Goal: Transaction & Acquisition: Subscribe to service/newsletter

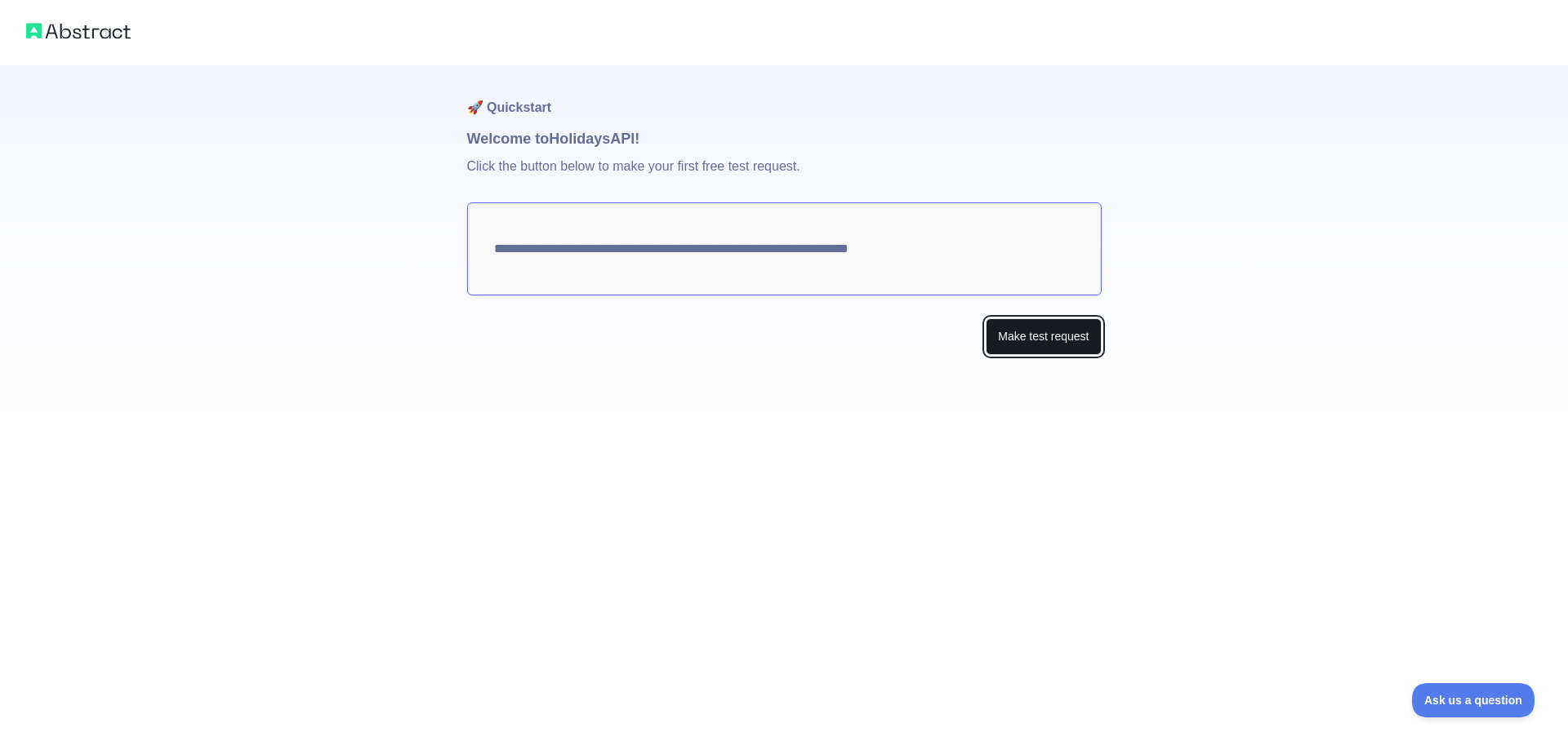
click at [998, 337] on button "Make test request" at bounding box center [1043, 337] width 115 height 36
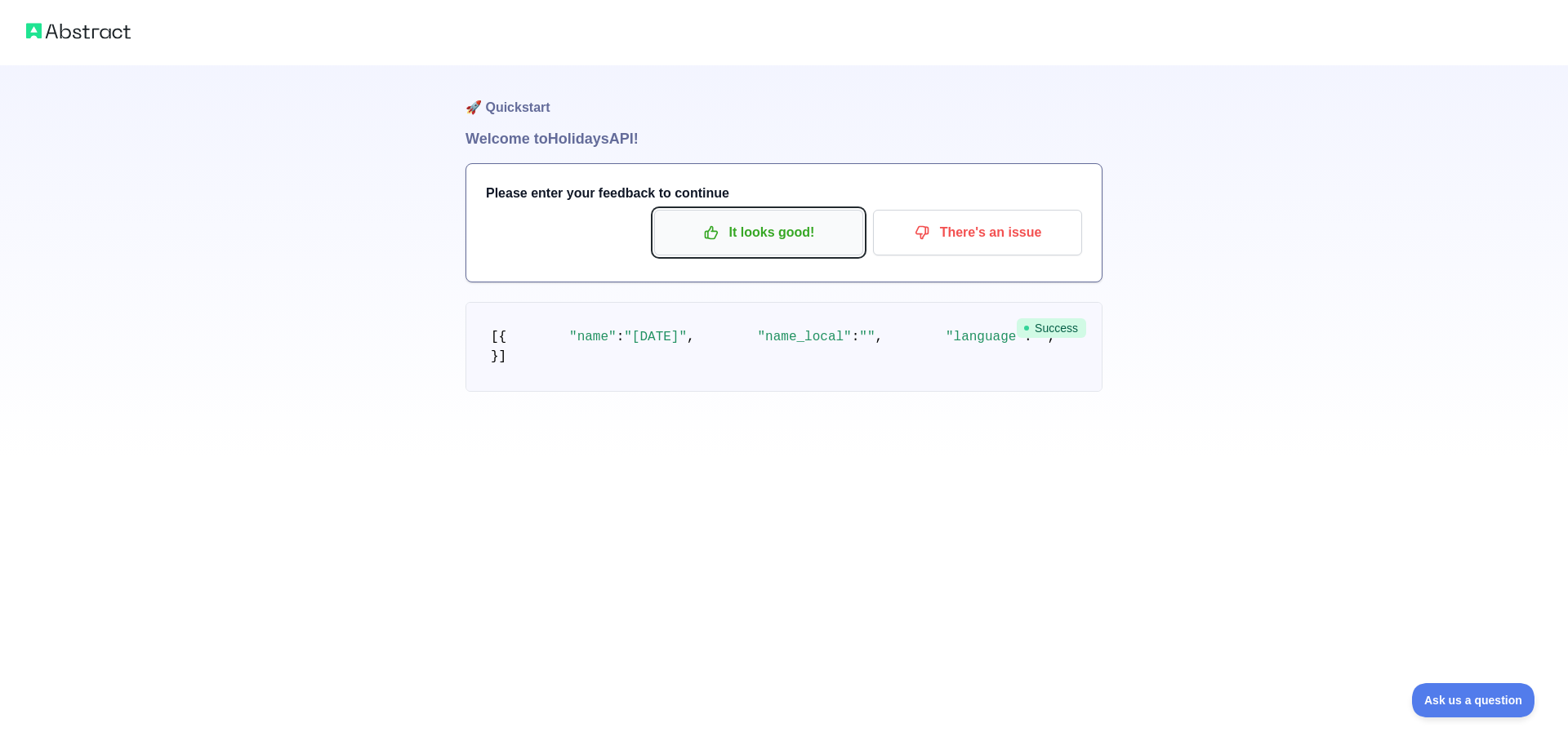
click at [769, 241] on p "It looks good!" at bounding box center [758, 233] width 184 height 28
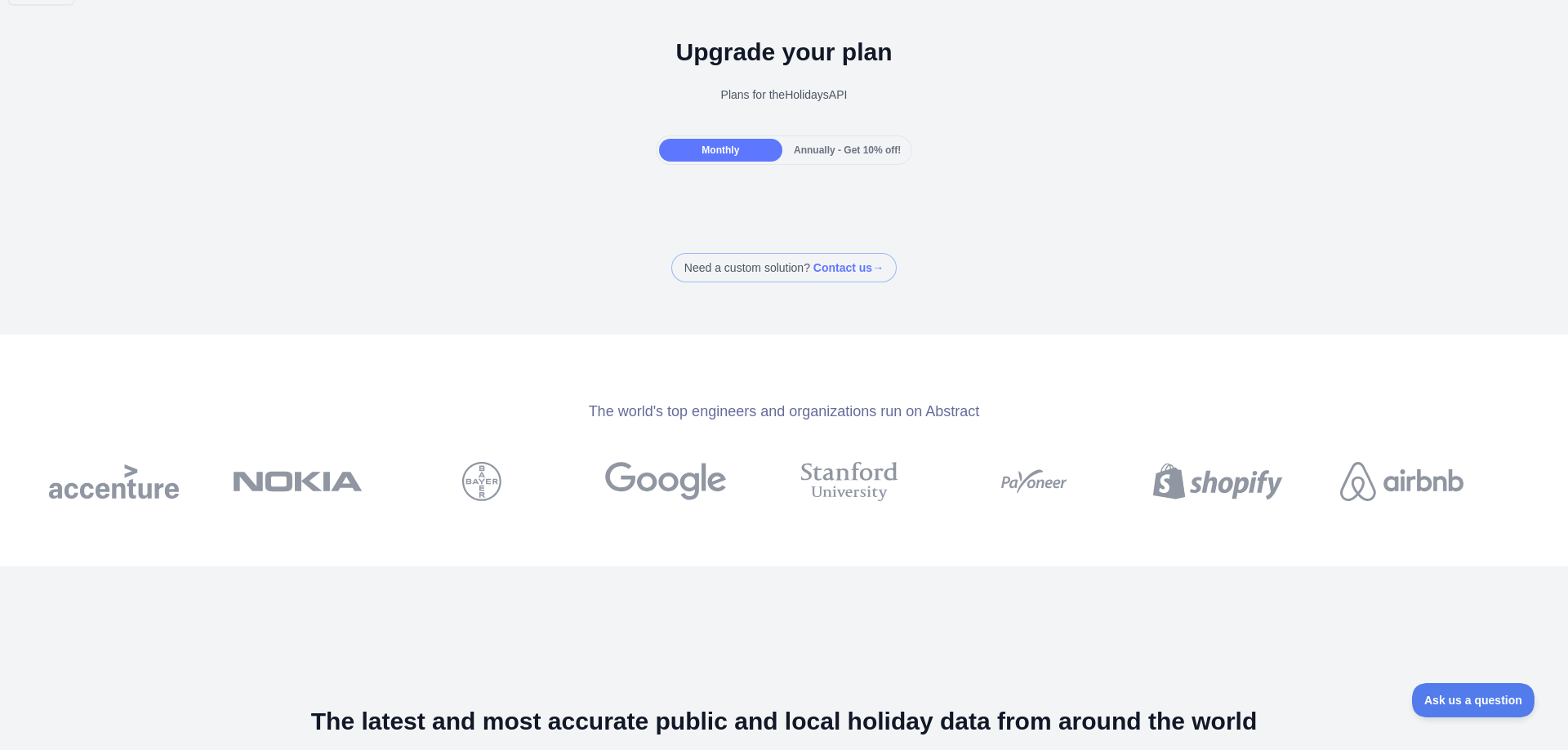
scroll to position [82, 0]
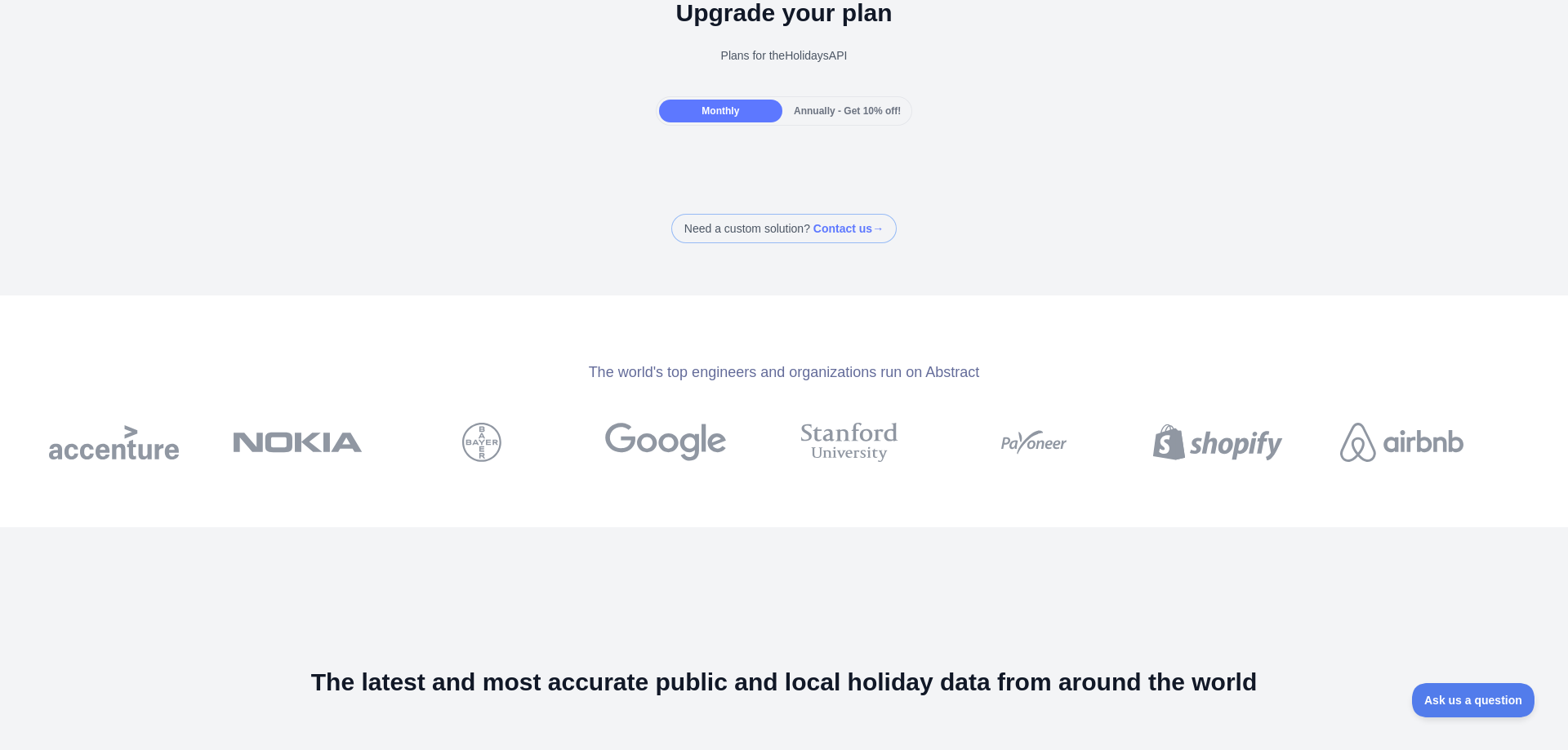
click at [834, 229] on span at bounding box center [784, 229] width 226 height 30
click at [839, 110] on span "Annually - Get 10% off!" at bounding box center [847, 111] width 107 height 12
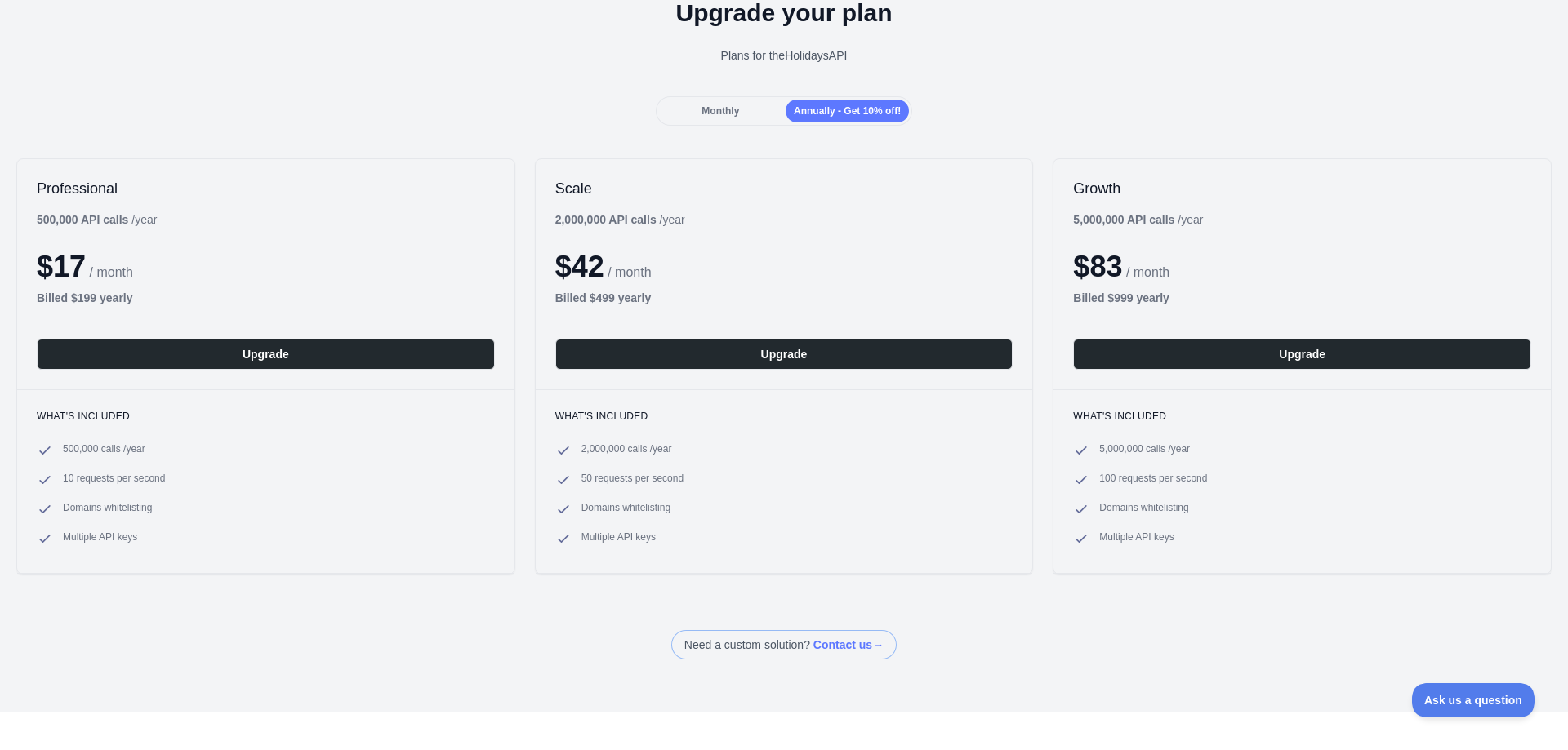
click at [732, 117] on span "Monthly" at bounding box center [719, 111] width 37 height 12
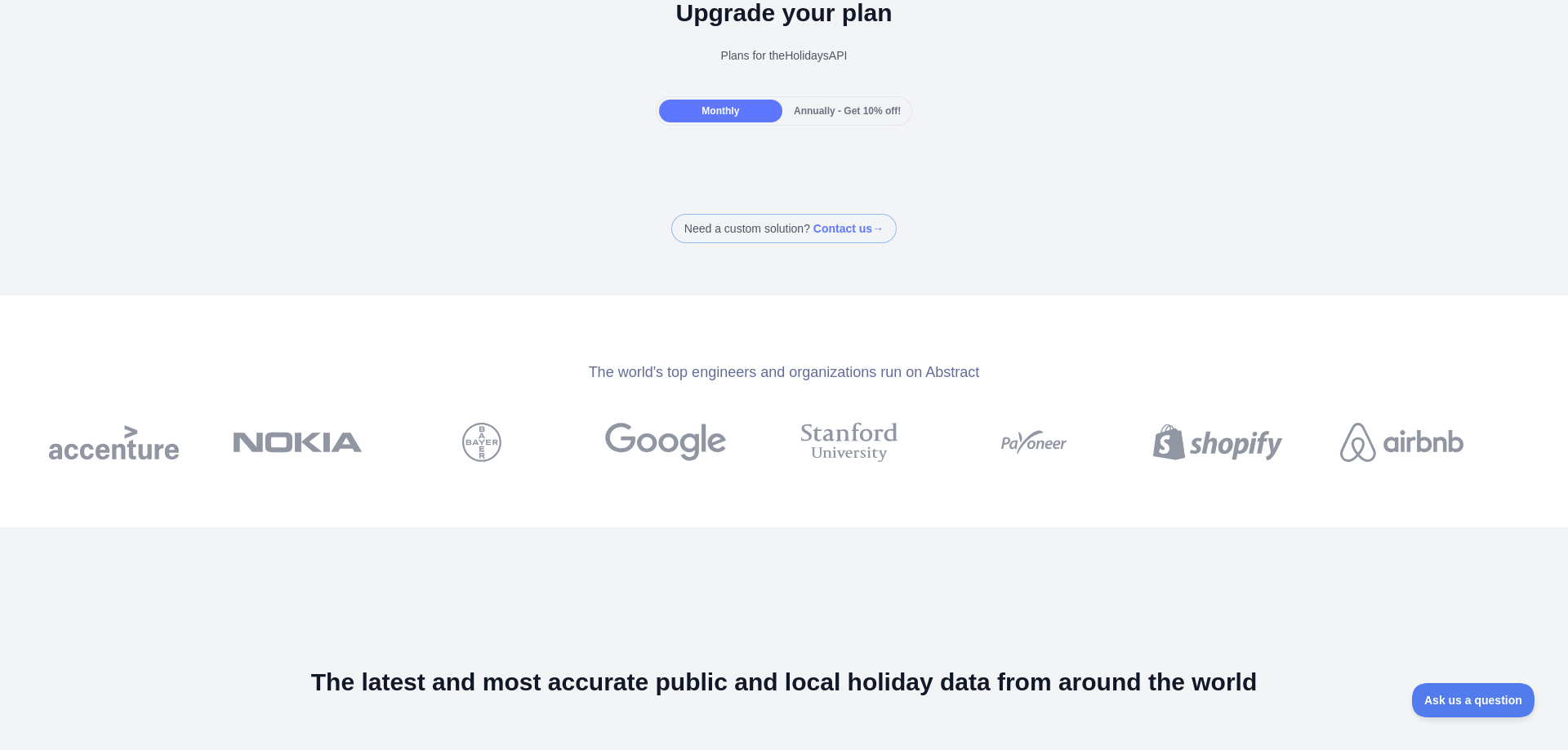
click at [825, 112] on span "Annually - Get 10% off!" at bounding box center [847, 111] width 107 height 12
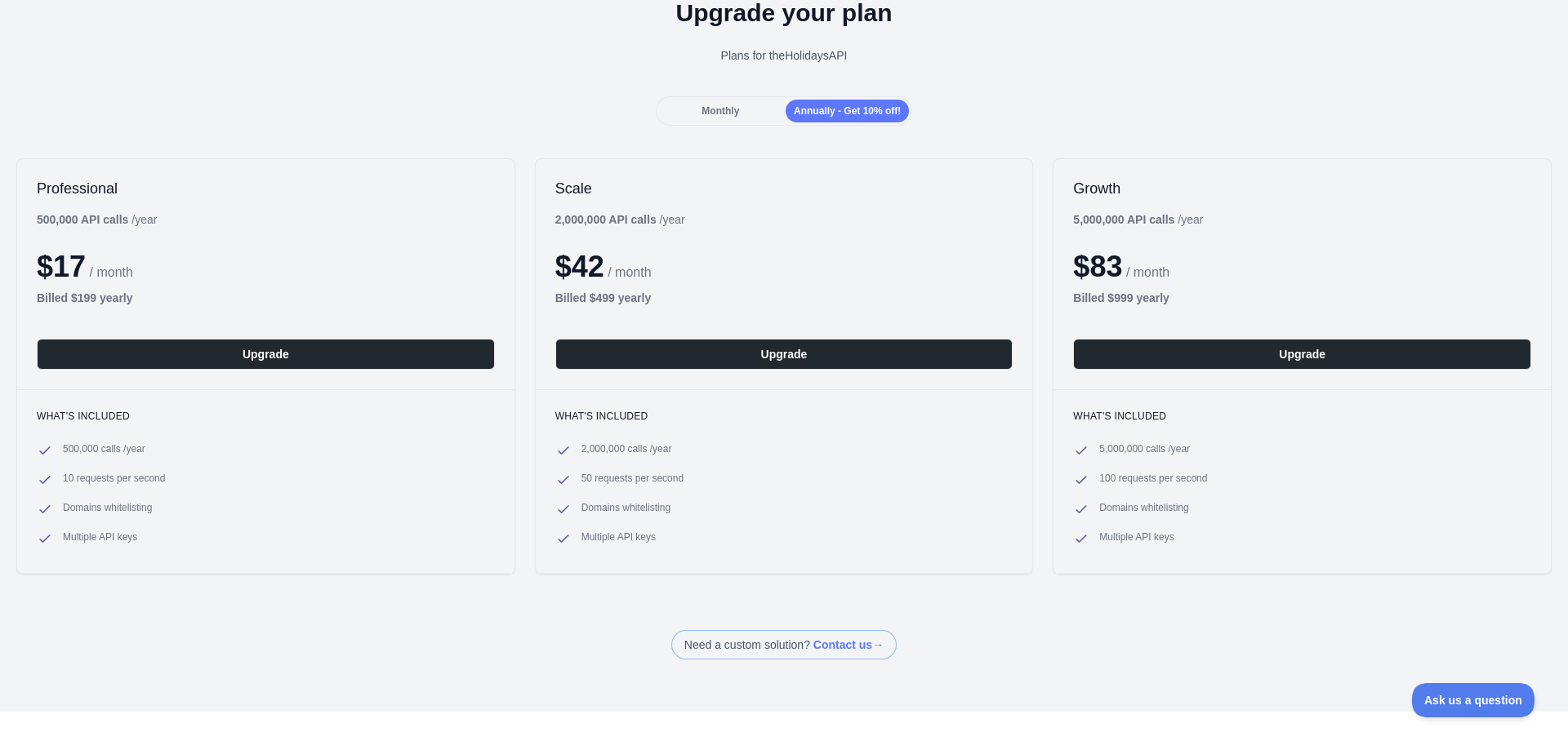
click at [728, 112] on span "Monthly" at bounding box center [719, 111] width 37 height 12
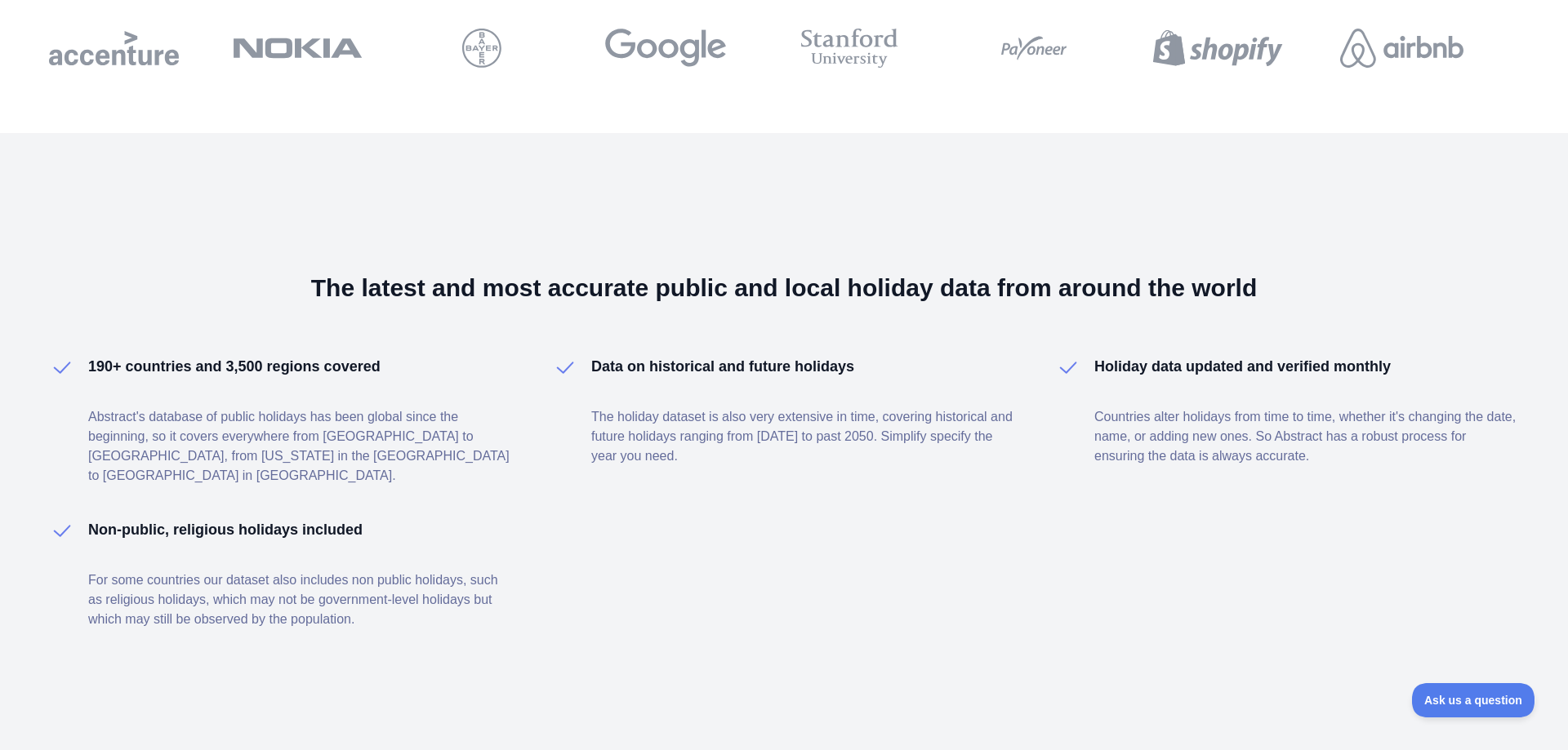
scroll to position [0, 0]
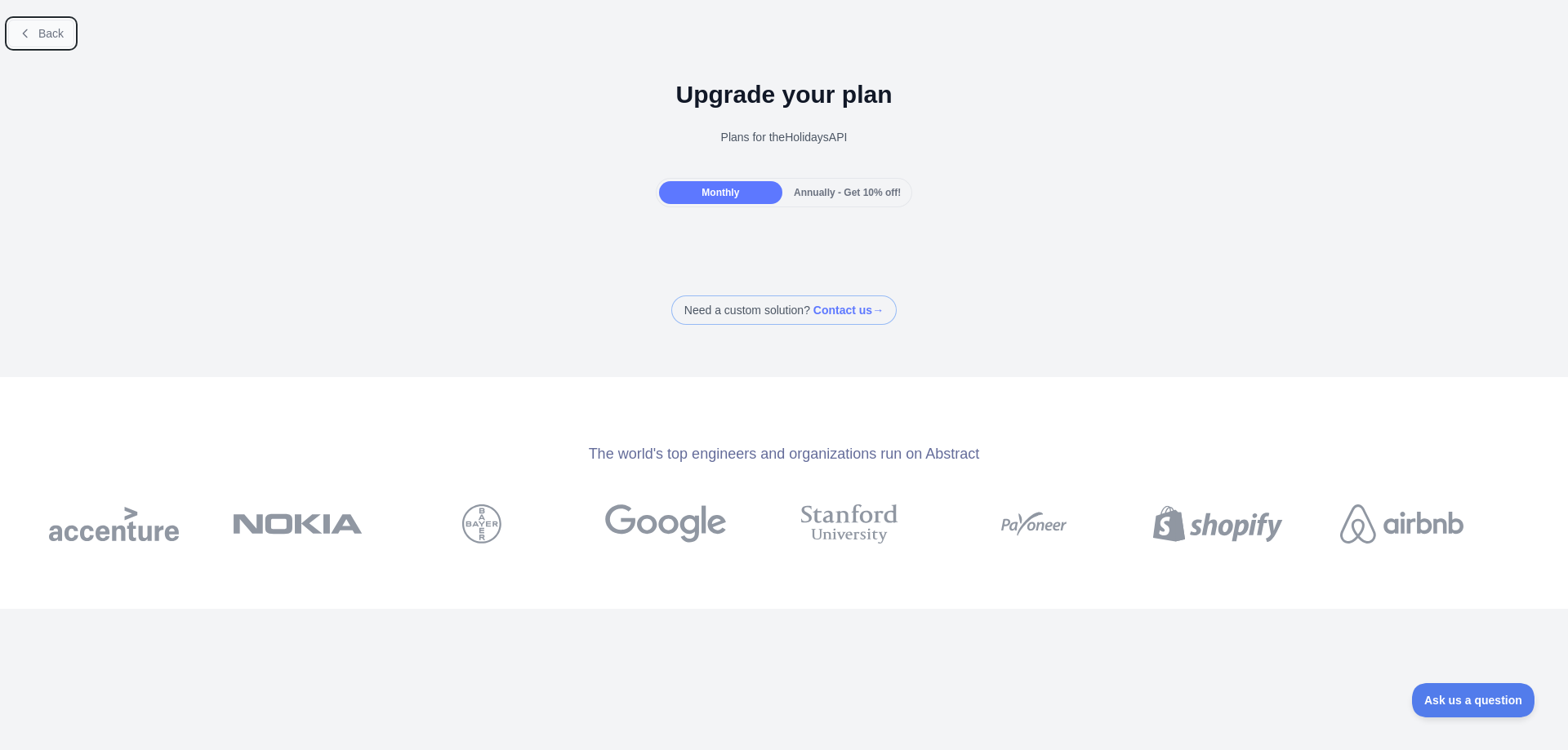
click at [27, 32] on icon at bounding box center [26, 34] width 13 height 13
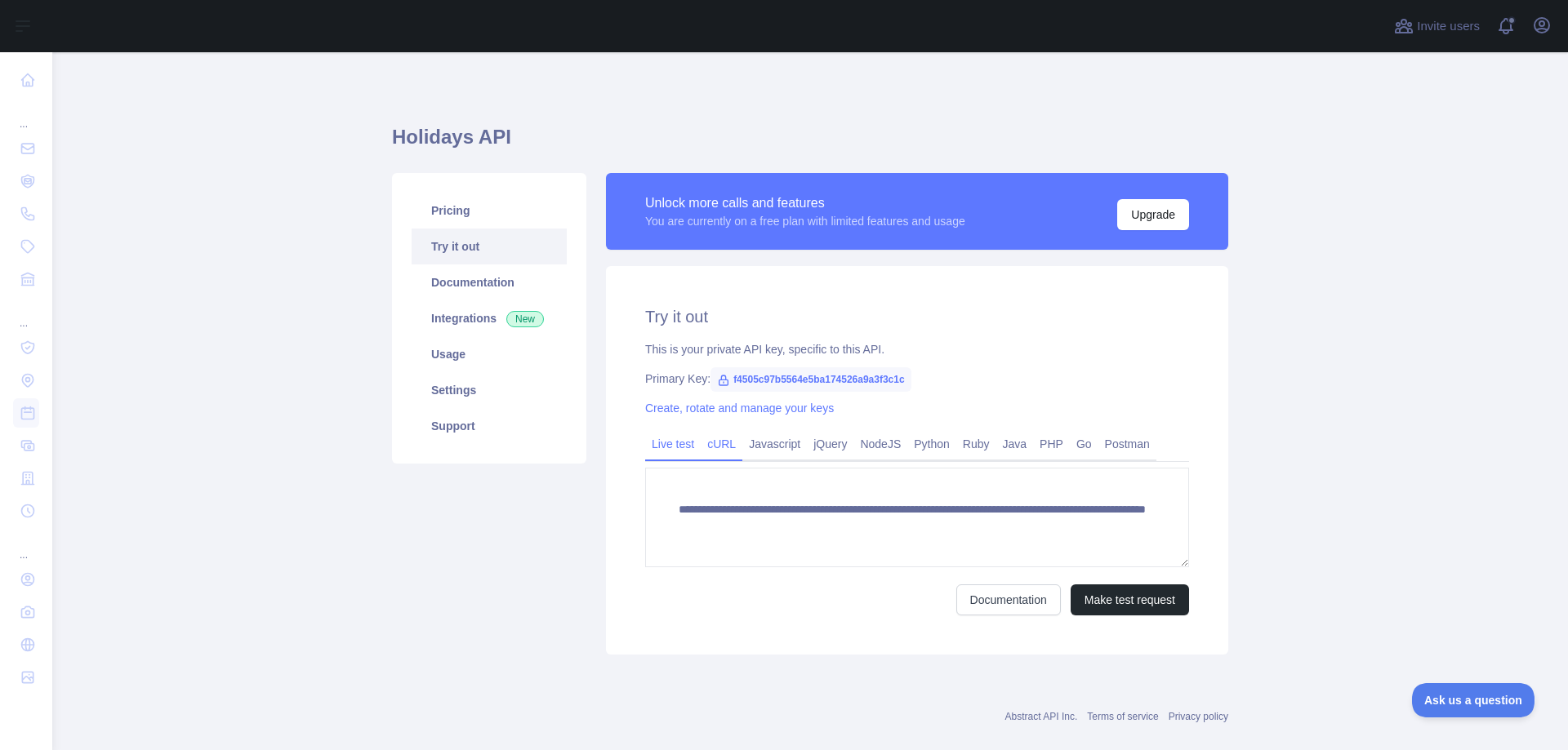
click at [716, 446] on link "cURL" at bounding box center [721, 444] width 41 height 26
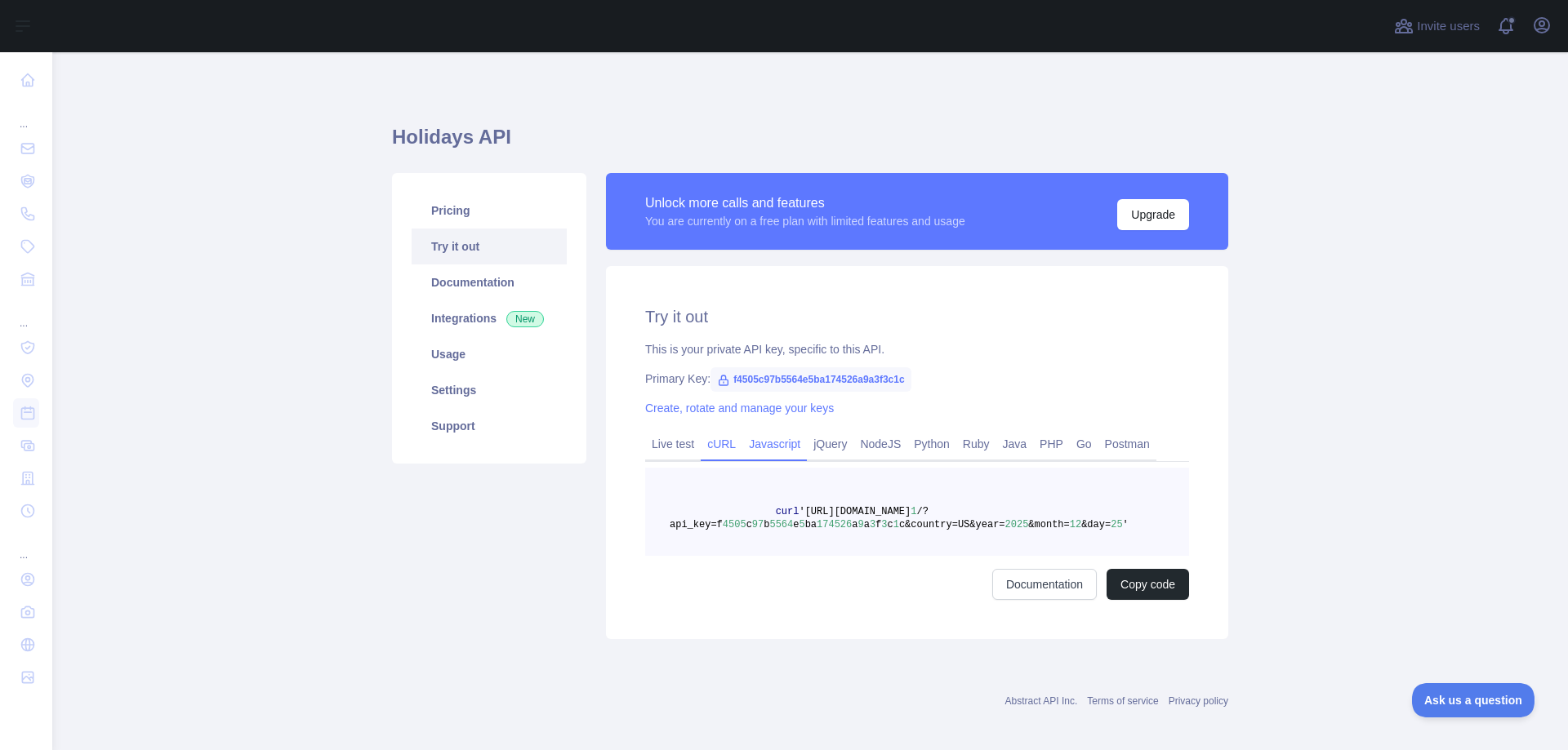
click at [769, 451] on link "Javascript" at bounding box center [774, 444] width 65 height 26
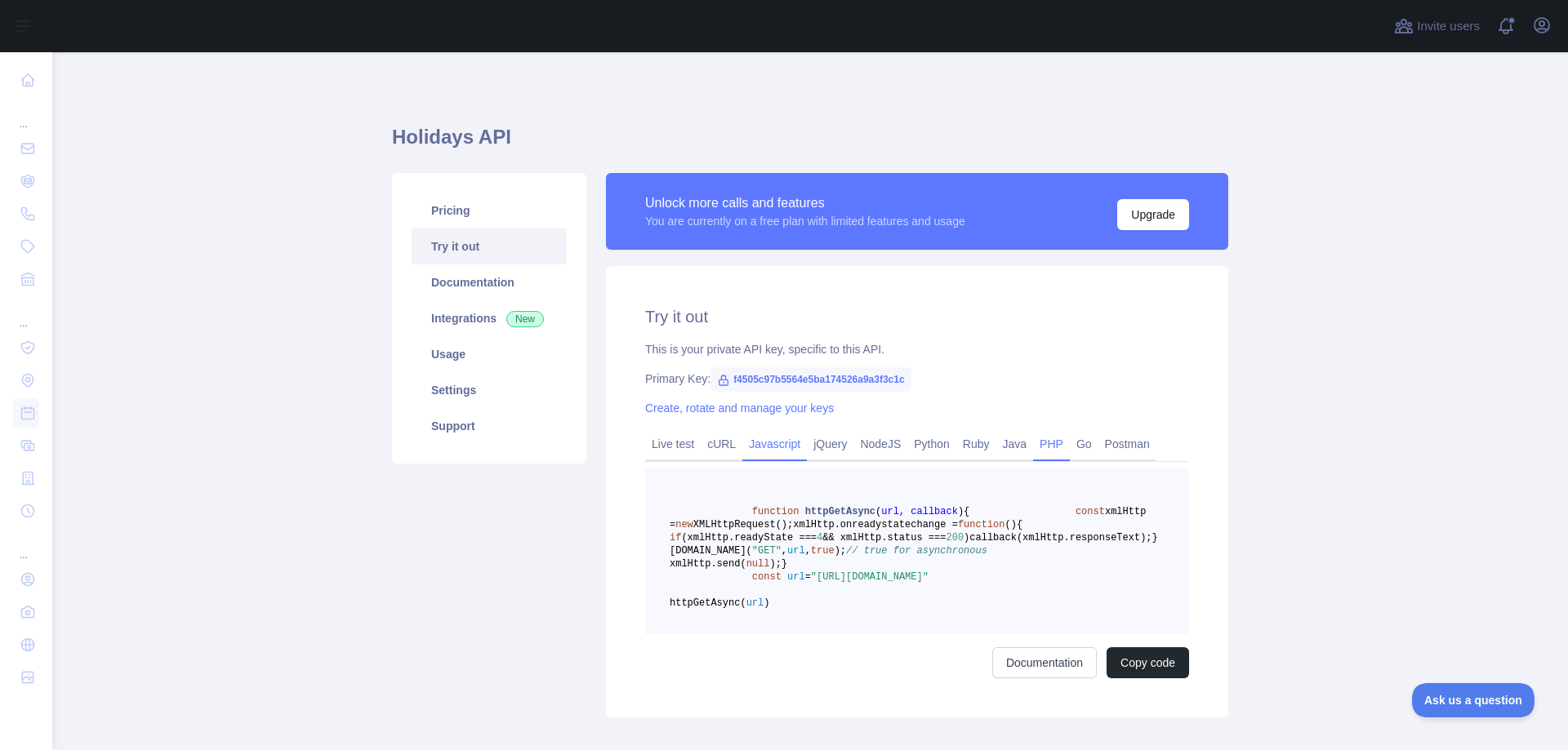
click at [1041, 440] on link "PHP" at bounding box center [1051, 444] width 36 height 26
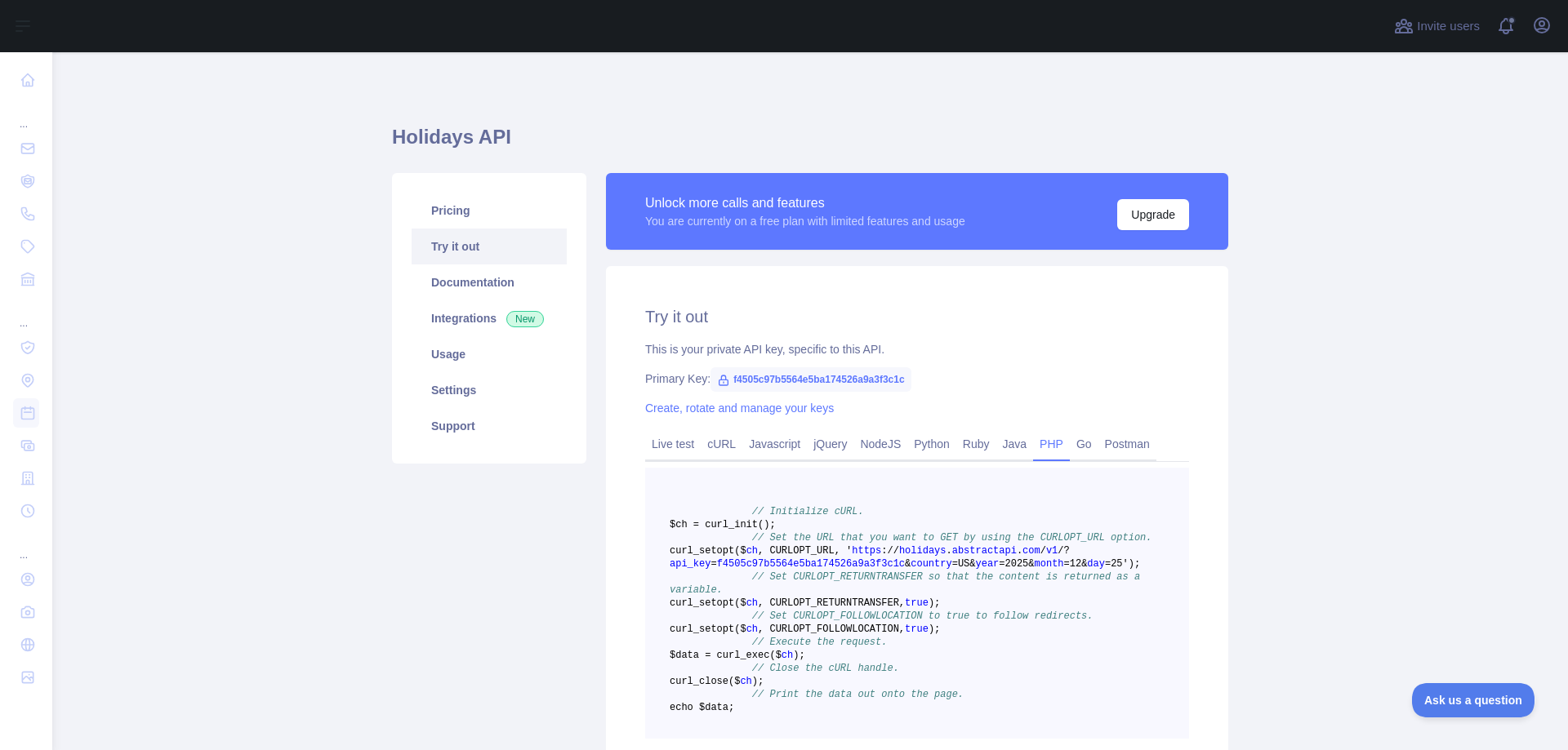
click at [1421, 179] on main "Holidays API Pricing Try it out Documentation Integrations New Usage Settings S…" at bounding box center [810, 401] width 1515 height 698
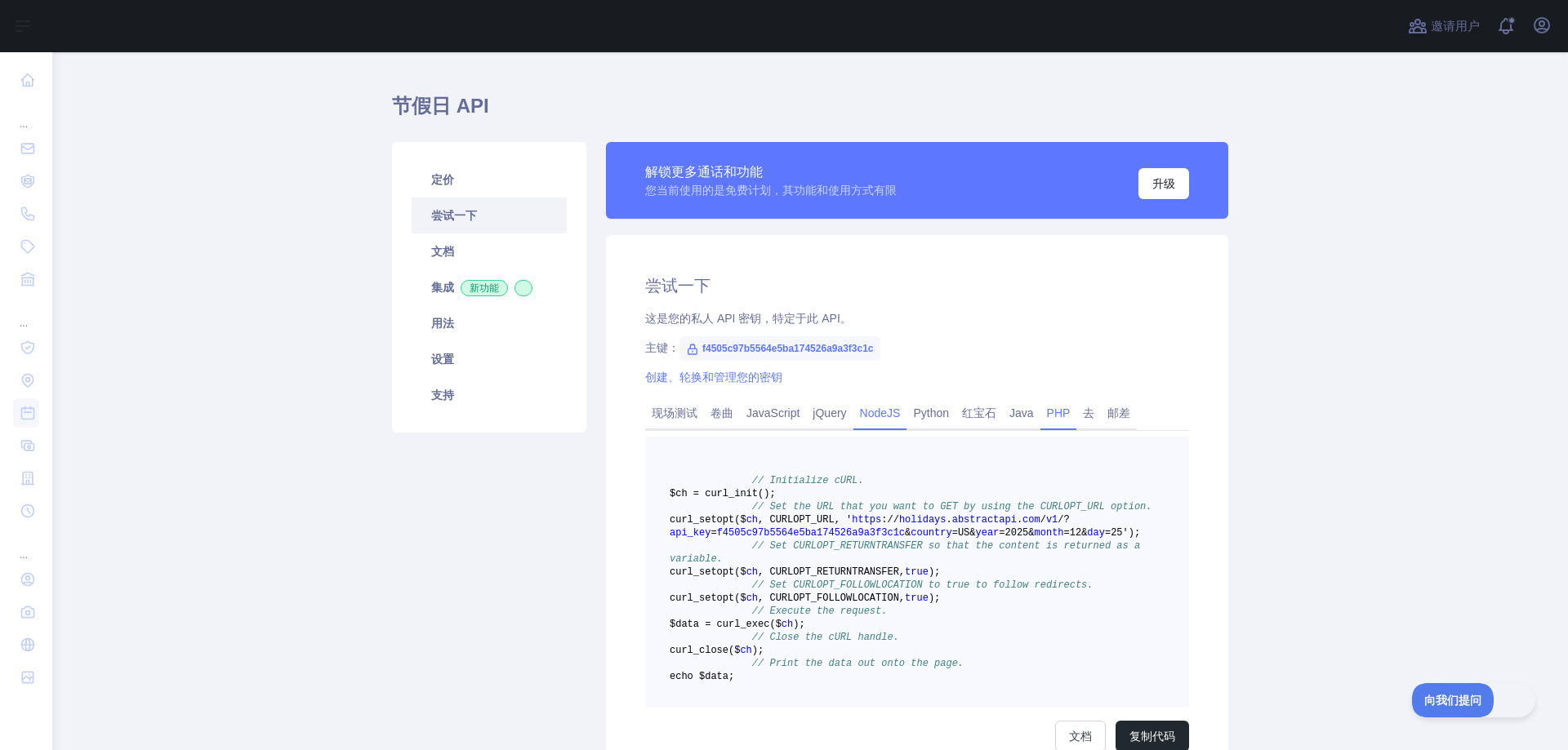
scroll to position [82, 0]
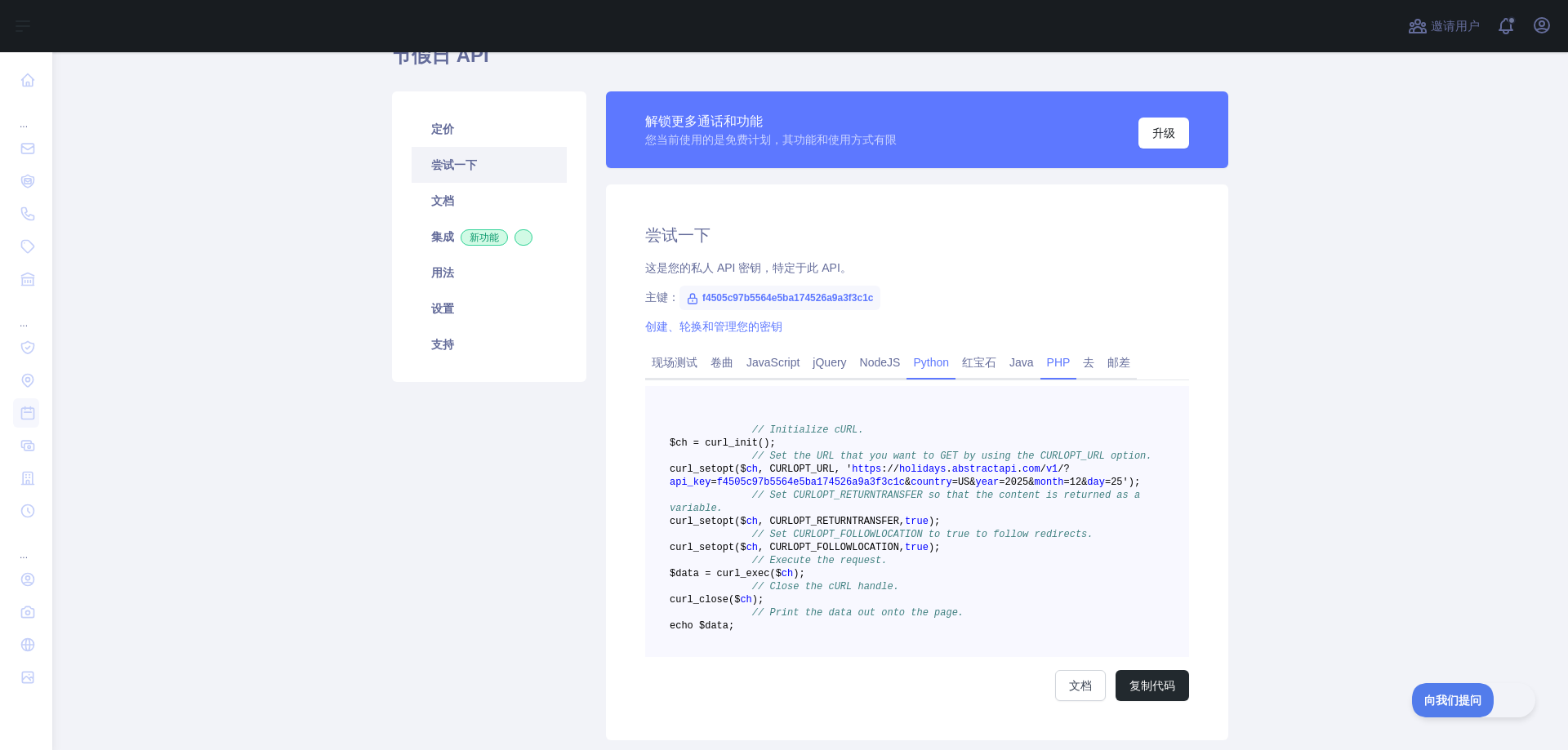
click at [913, 366] on font "Python" at bounding box center [930, 362] width 36 height 13
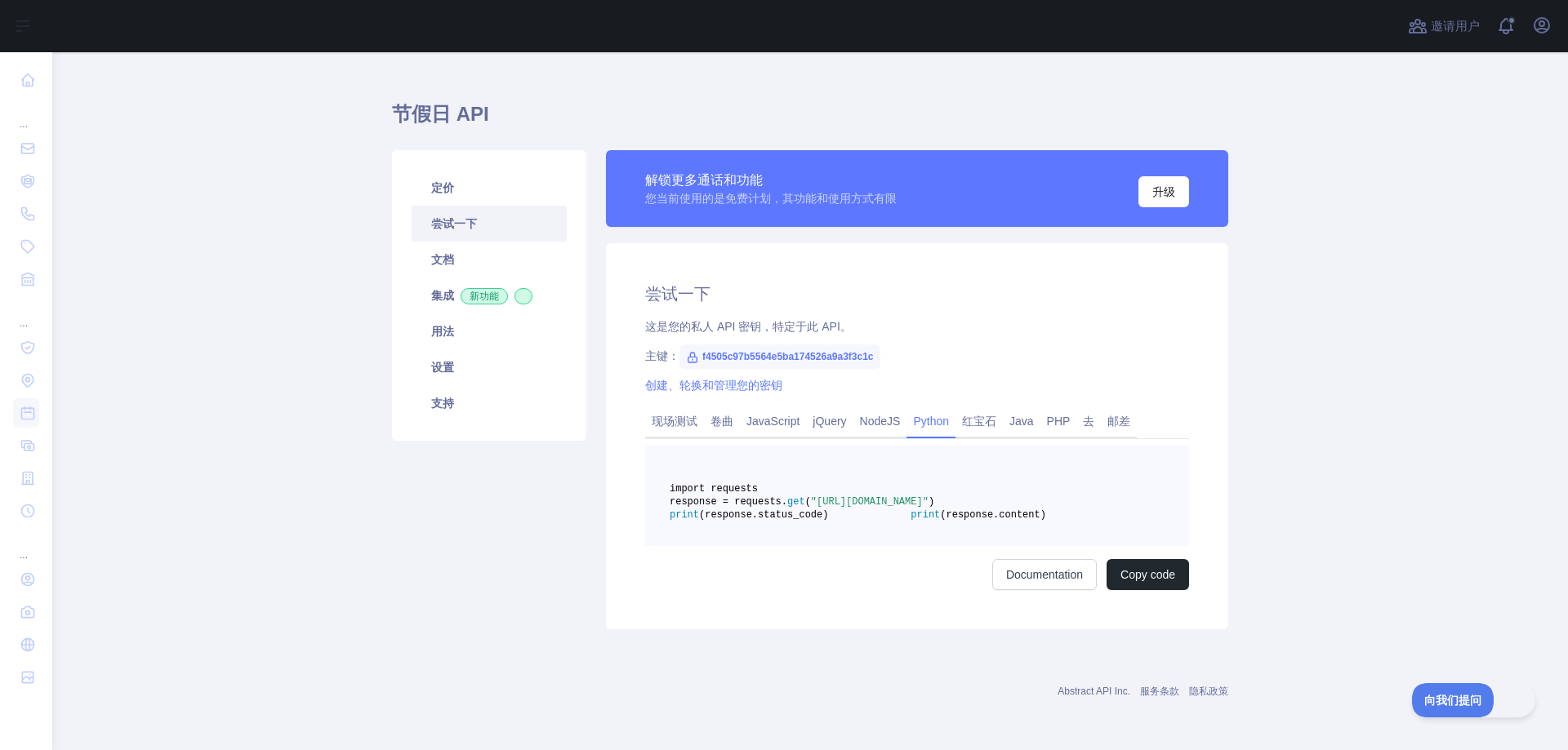
scroll to position [62, 0]
click at [1068, 581] on font "文档" at bounding box center [1080, 575] width 23 height 13
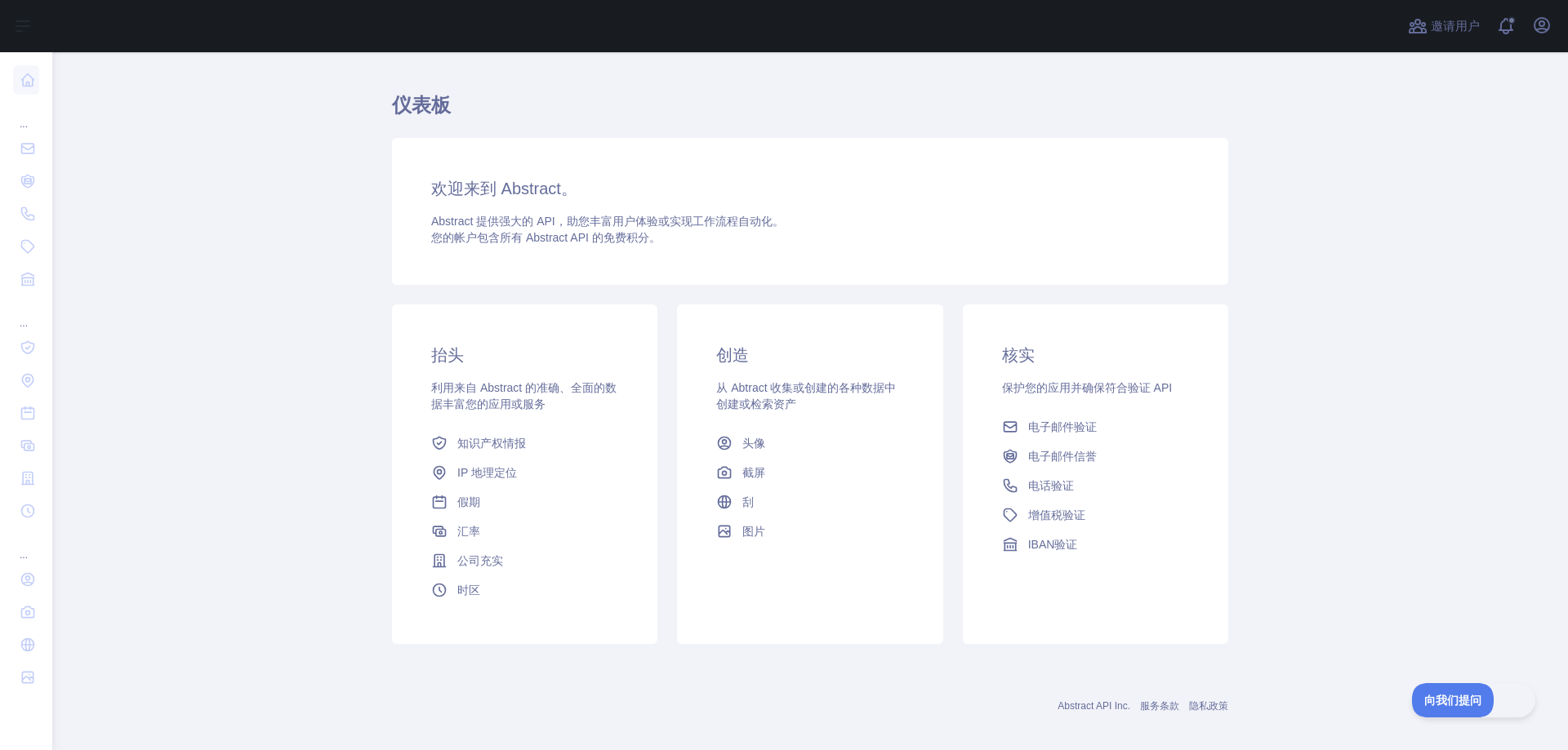
scroll to position [46, 0]
